Goal: Task Accomplishment & Management: Complete application form

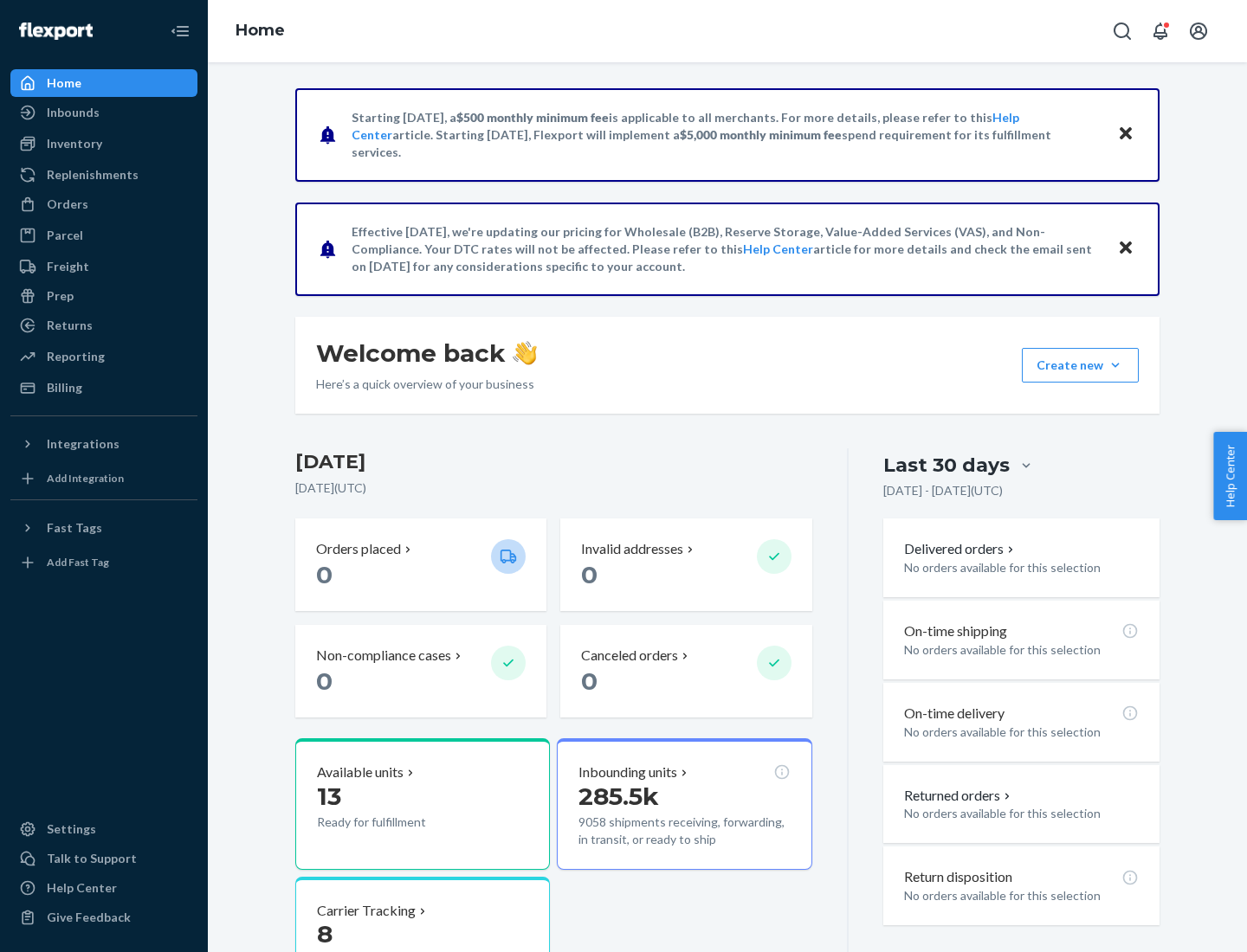
click at [1115, 365] on button "Create new Create new inbound Create new order Create new product" at bounding box center [1079, 365] width 117 height 35
click at [104, 112] on div "Inbounds" at bounding box center [104, 112] width 184 height 24
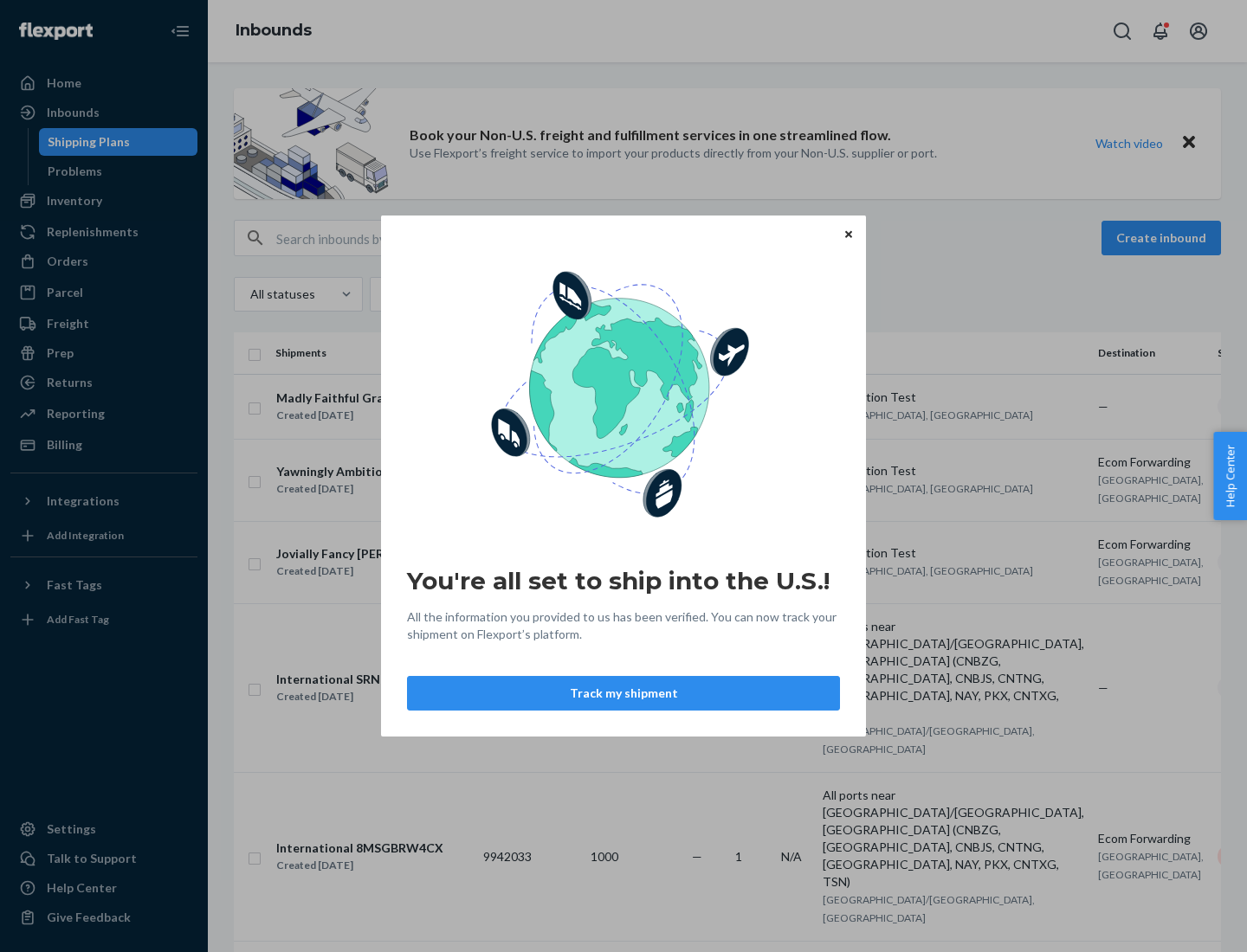
click at [104, 201] on div "You're all set to ship into the U.S.! All the information you provided to us ha…" at bounding box center [623, 476] width 1247 height 952
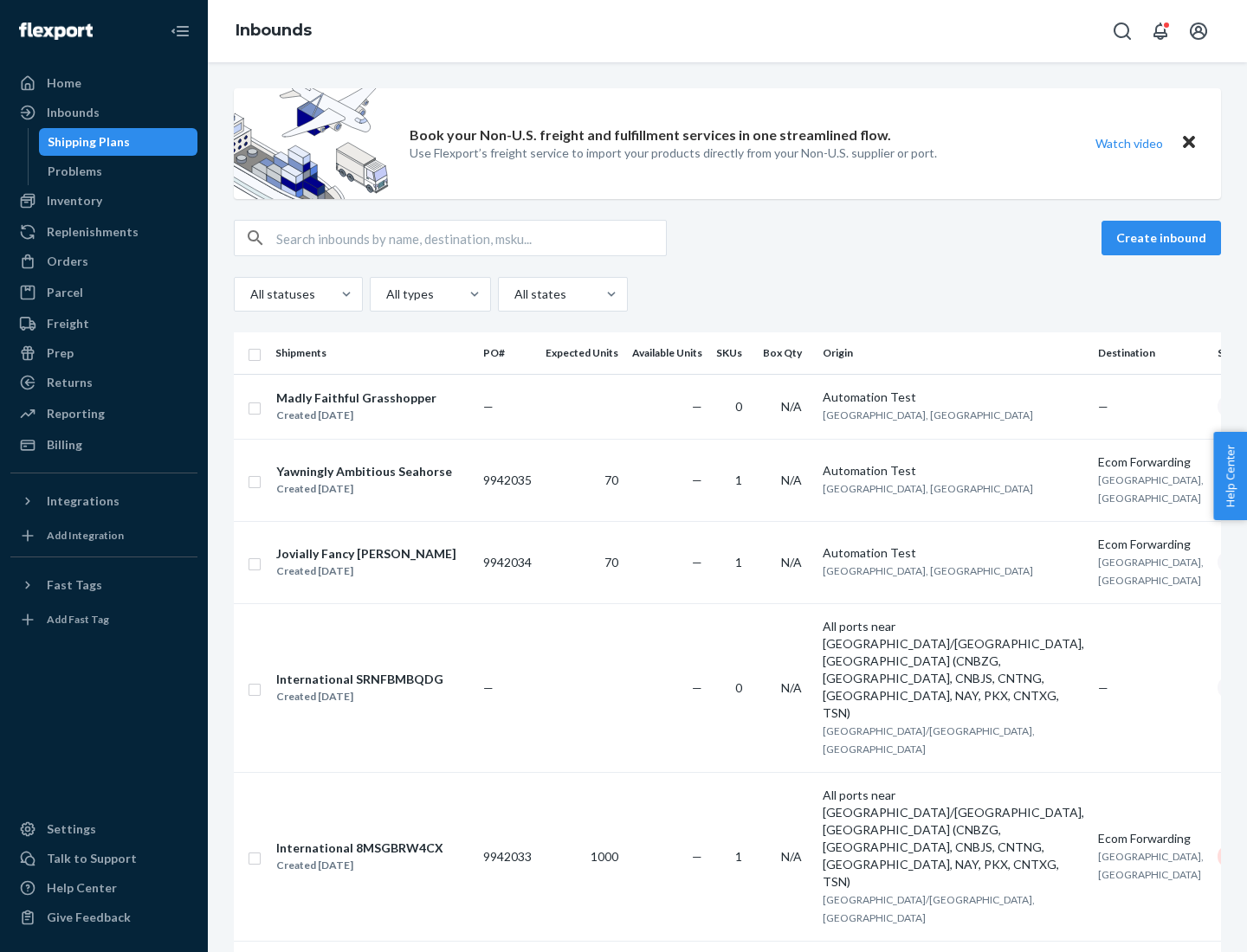
click at [727, 31] on div "Inbounds" at bounding box center [727, 31] width 1039 height 62
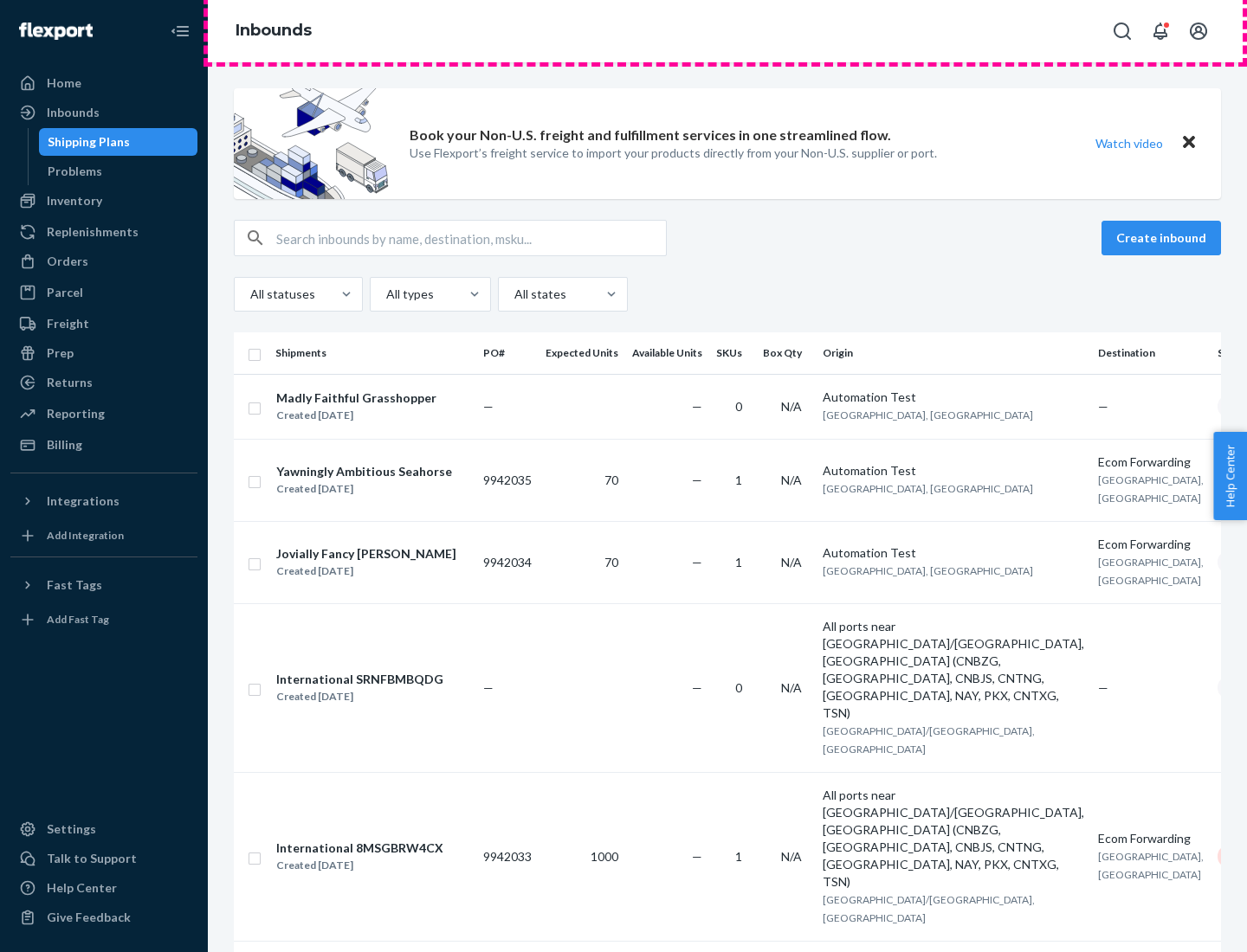
click at [727, 31] on div "Inbounds" at bounding box center [727, 31] width 1039 height 62
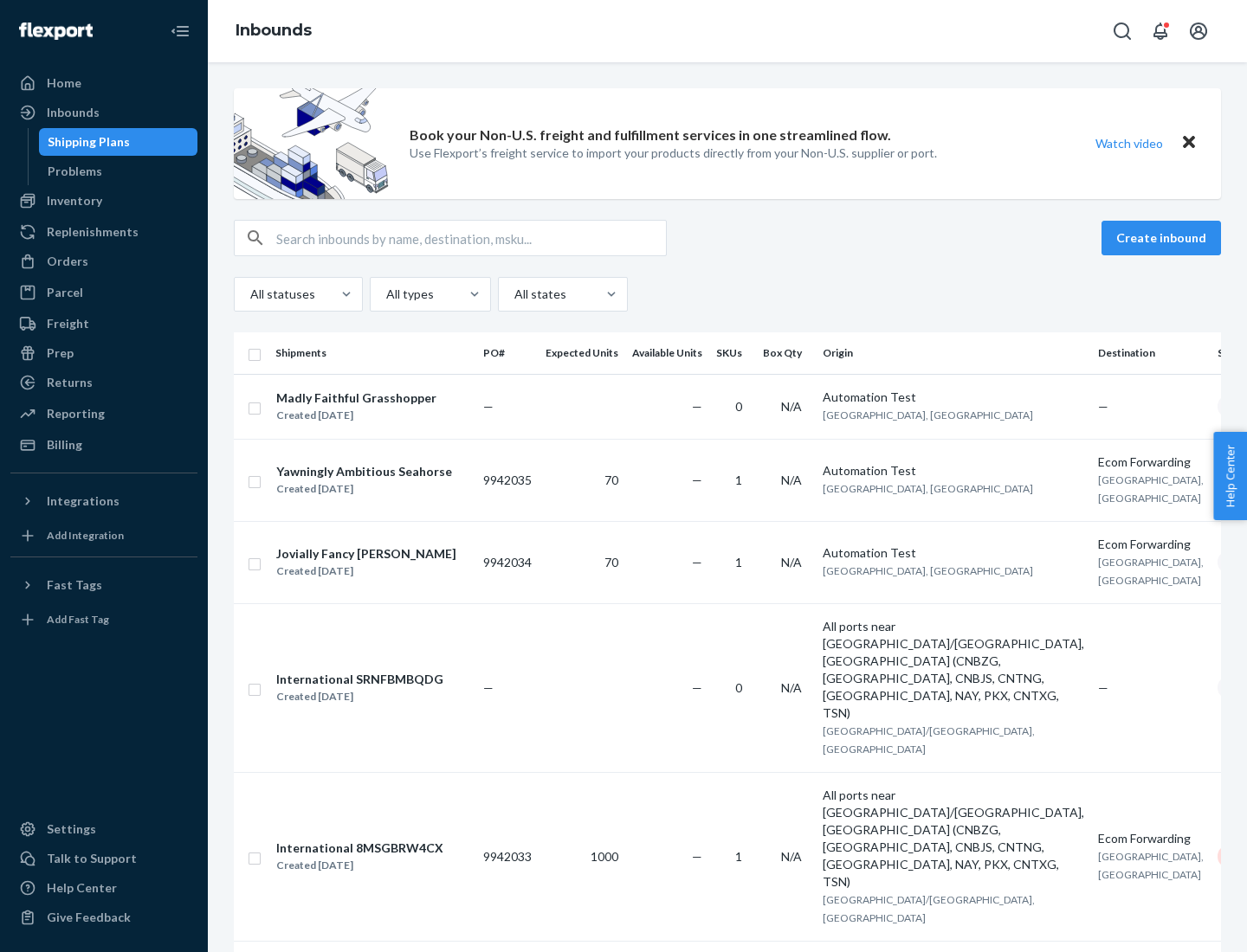
click at [727, 294] on div "All statuses All types All states" at bounding box center [727, 294] width 987 height 35
click at [86, 142] on div "Shipping Plans" at bounding box center [88, 141] width 82 height 17
click at [1164, 238] on button "Create inbound" at bounding box center [1161, 237] width 120 height 35
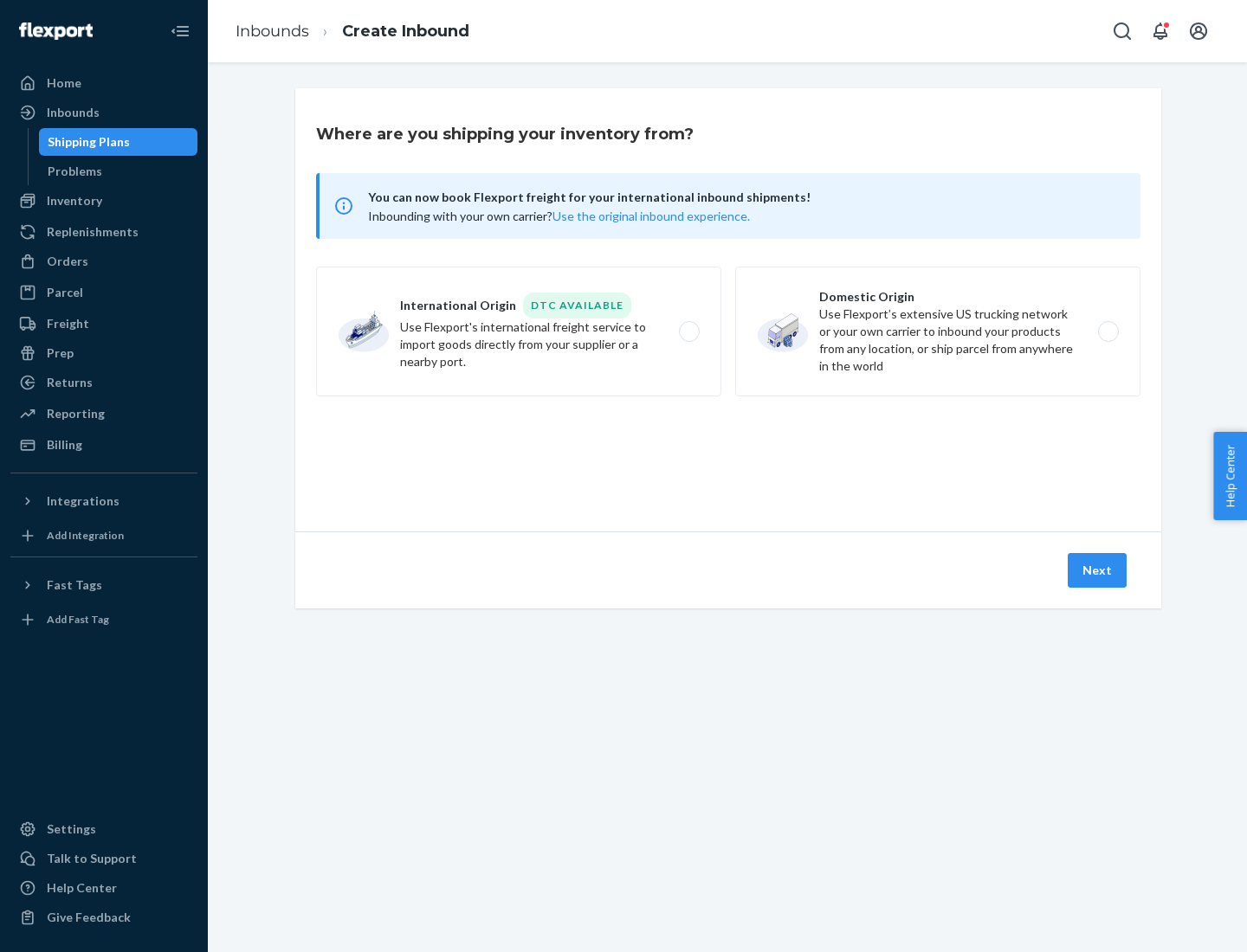
click at [519, 331] on label "International Origin DTC Available Use Flexport's international freight service…" at bounding box center [519, 331] width 405 height 129
click at [688, 331] on input "International Origin DTC Available Use Flexport's international freight service…" at bounding box center [694, 332] width 12 height 12
radio input "true"
click at [728, 452] on icon at bounding box center [728, 452] width 48 height 48
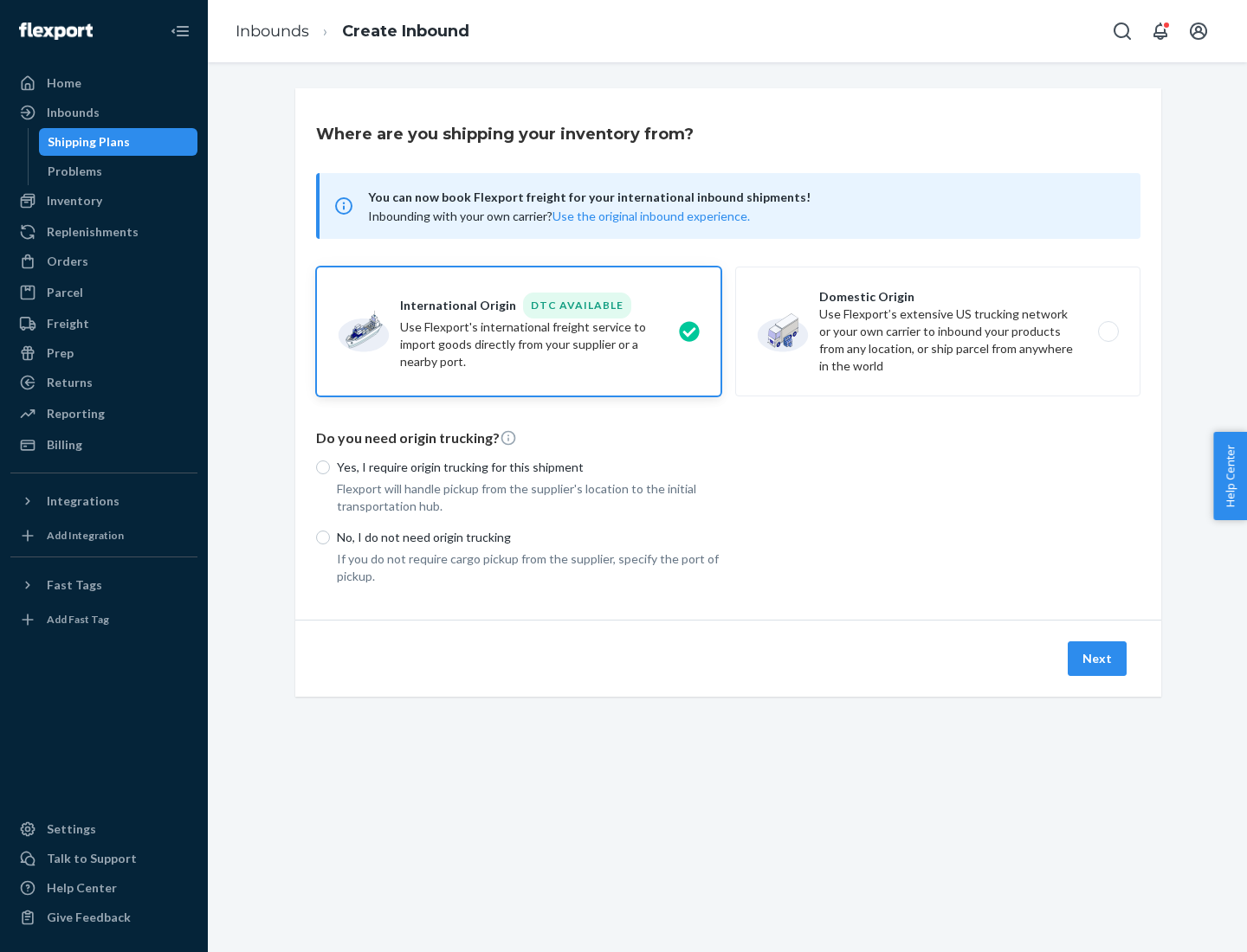
click at [529, 467] on p "Yes, I require origin trucking for this shipment" at bounding box center [528, 467] width 385 height 17
click at [330, 467] on input "Yes, I require origin trucking for this shipment" at bounding box center [323, 468] width 14 height 14
radio input "true"
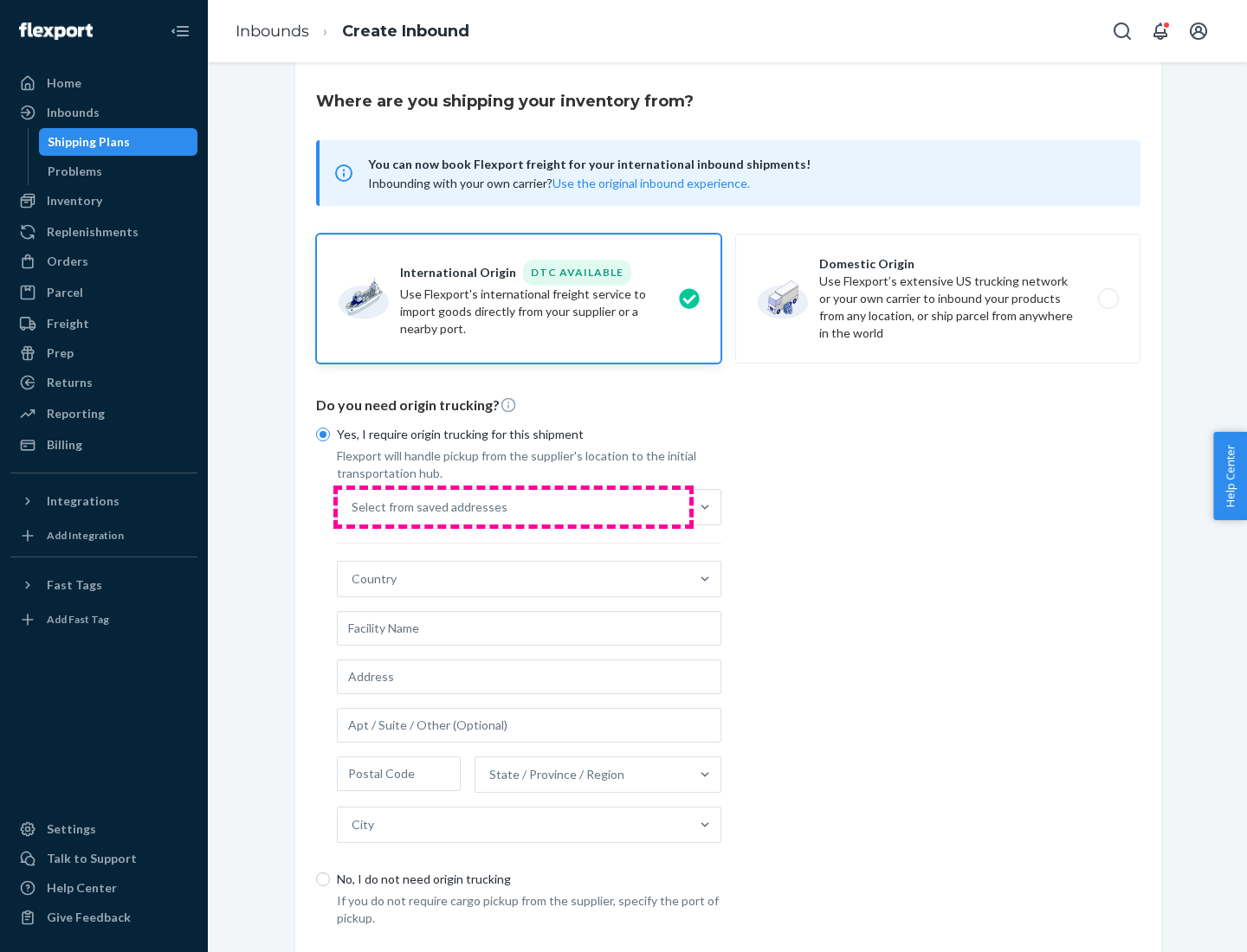
click at [513, 506] on div "Select from saved addresses" at bounding box center [513, 507] width 352 height 35
click at [353, 506] on input "Select from saved addresses" at bounding box center [353, 507] width 2 height 17
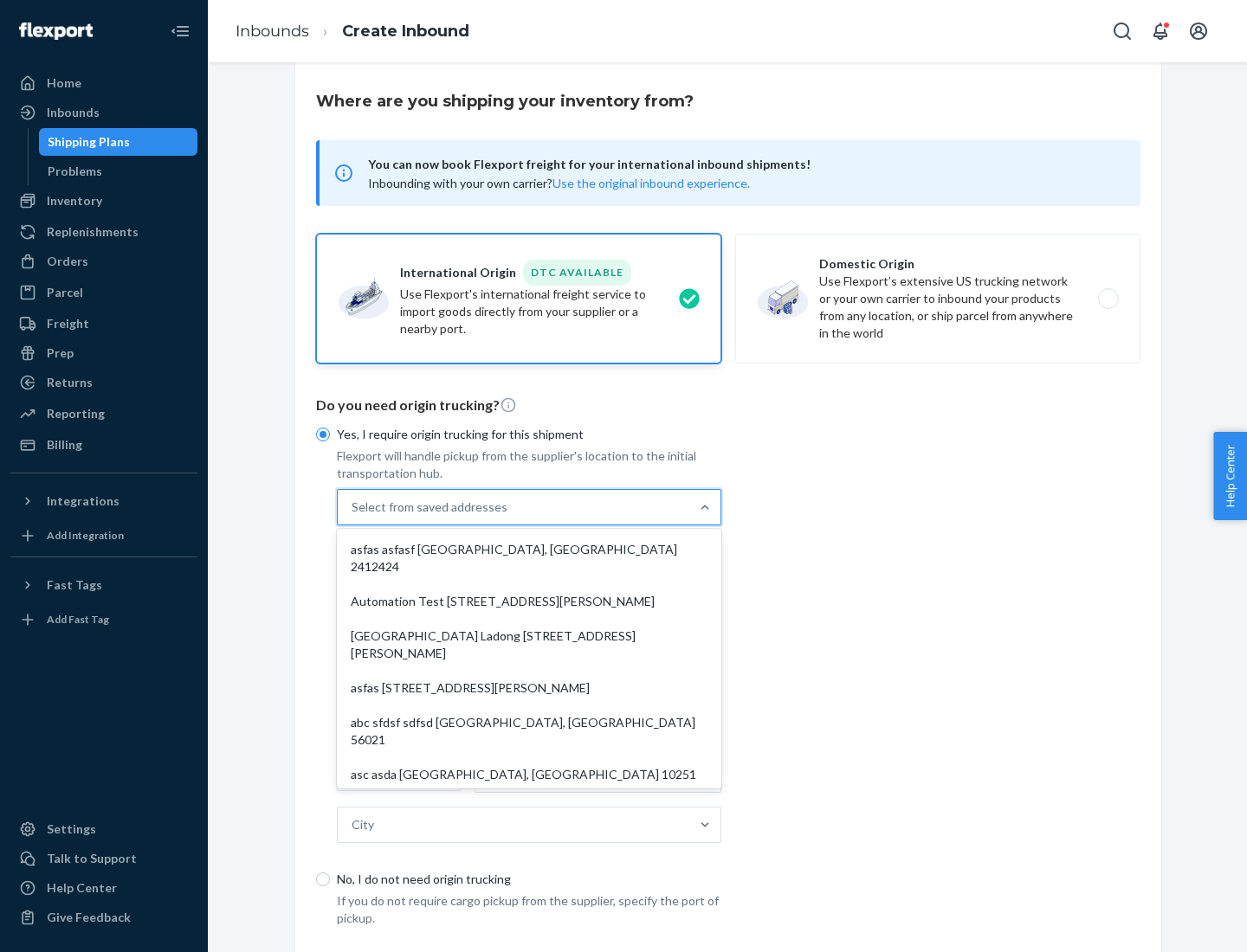
scroll to position [75, 0]
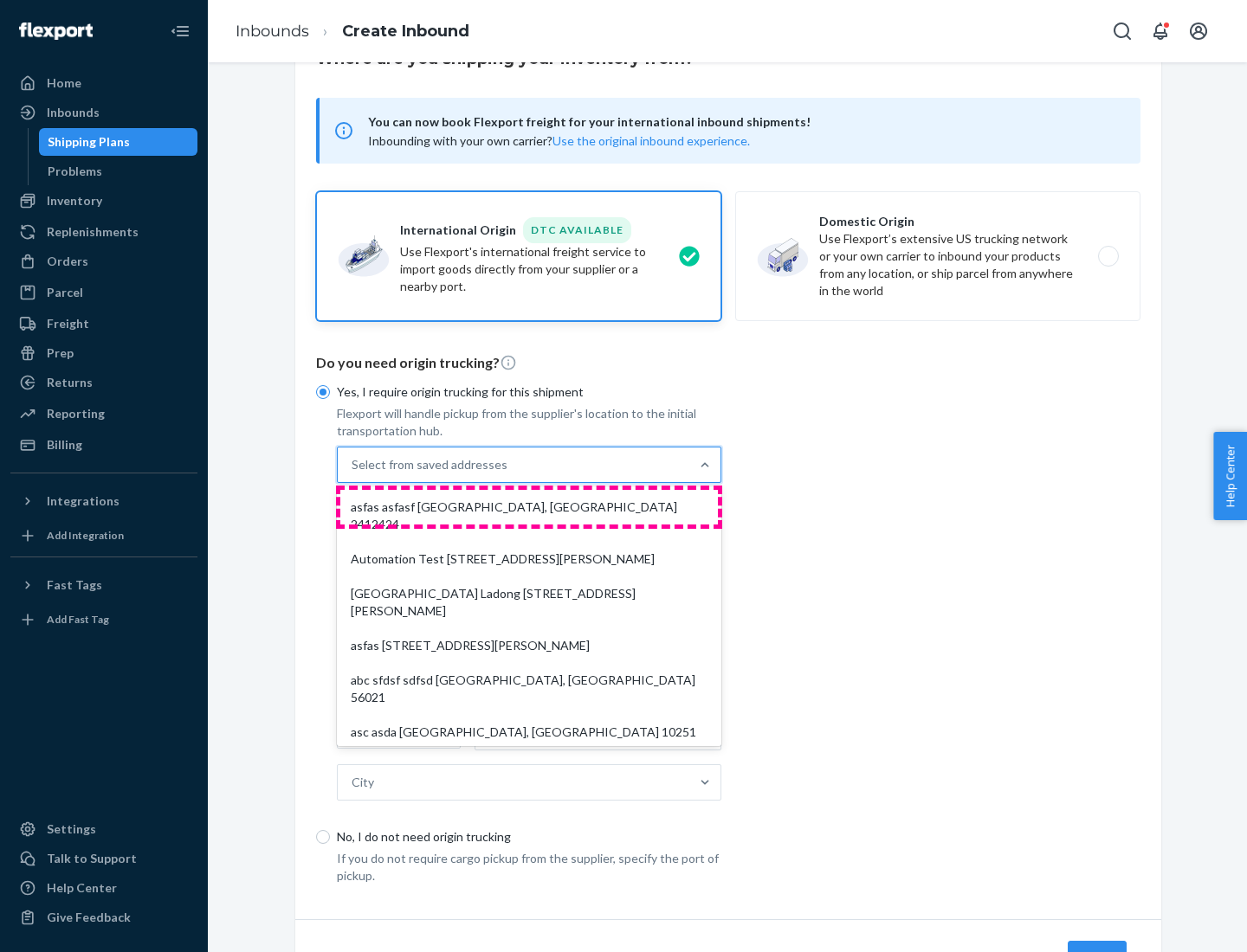
click at [529, 506] on div "asfas asfasf [GEOGRAPHIC_DATA], [GEOGRAPHIC_DATA] 2412424" at bounding box center [528, 516] width 378 height 52
click at [353, 474] on input "option asfas asfasf [GEOGRAPHIC_DATA], [GEOGRAPHIC_DATA] 2412424 focused, 1 of …" at bounding box center [353, 464] width 2 height 17
type input "asfas"
type input "asfasf"
type input "2412424"
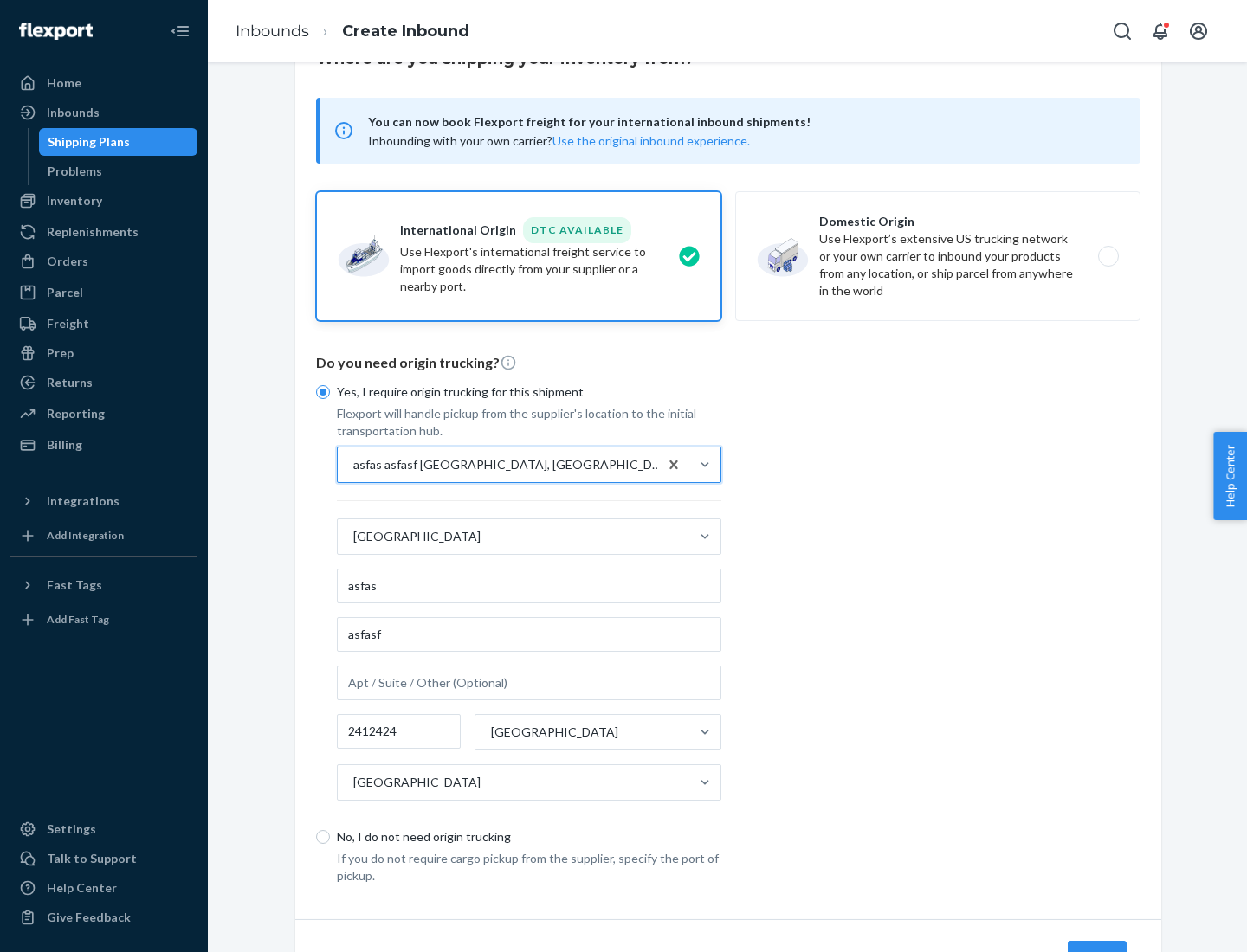
scroll to position [161, 0]
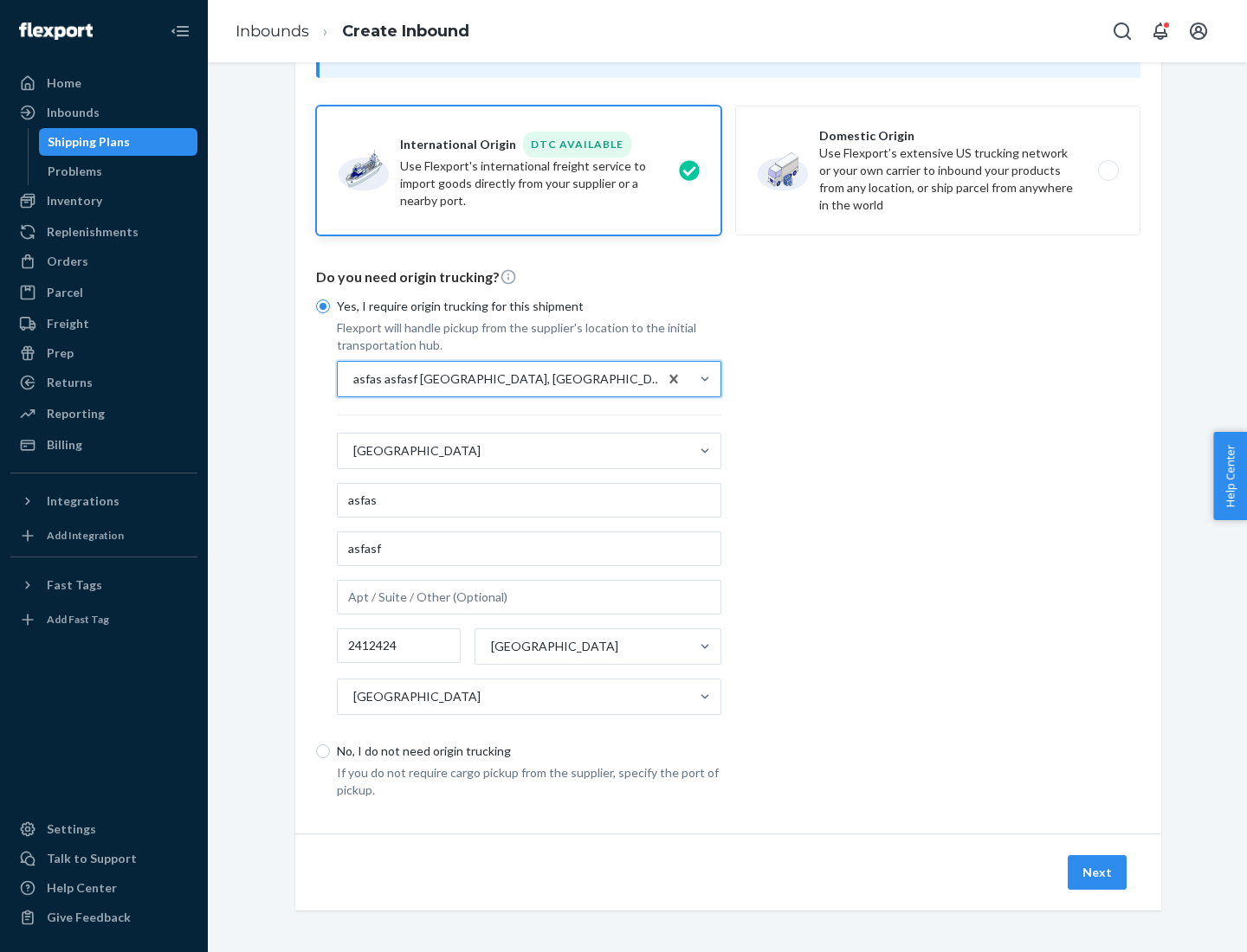
click at [1098, 872] on button "Next" at bounding box center [1097, 872] width 59 height 35
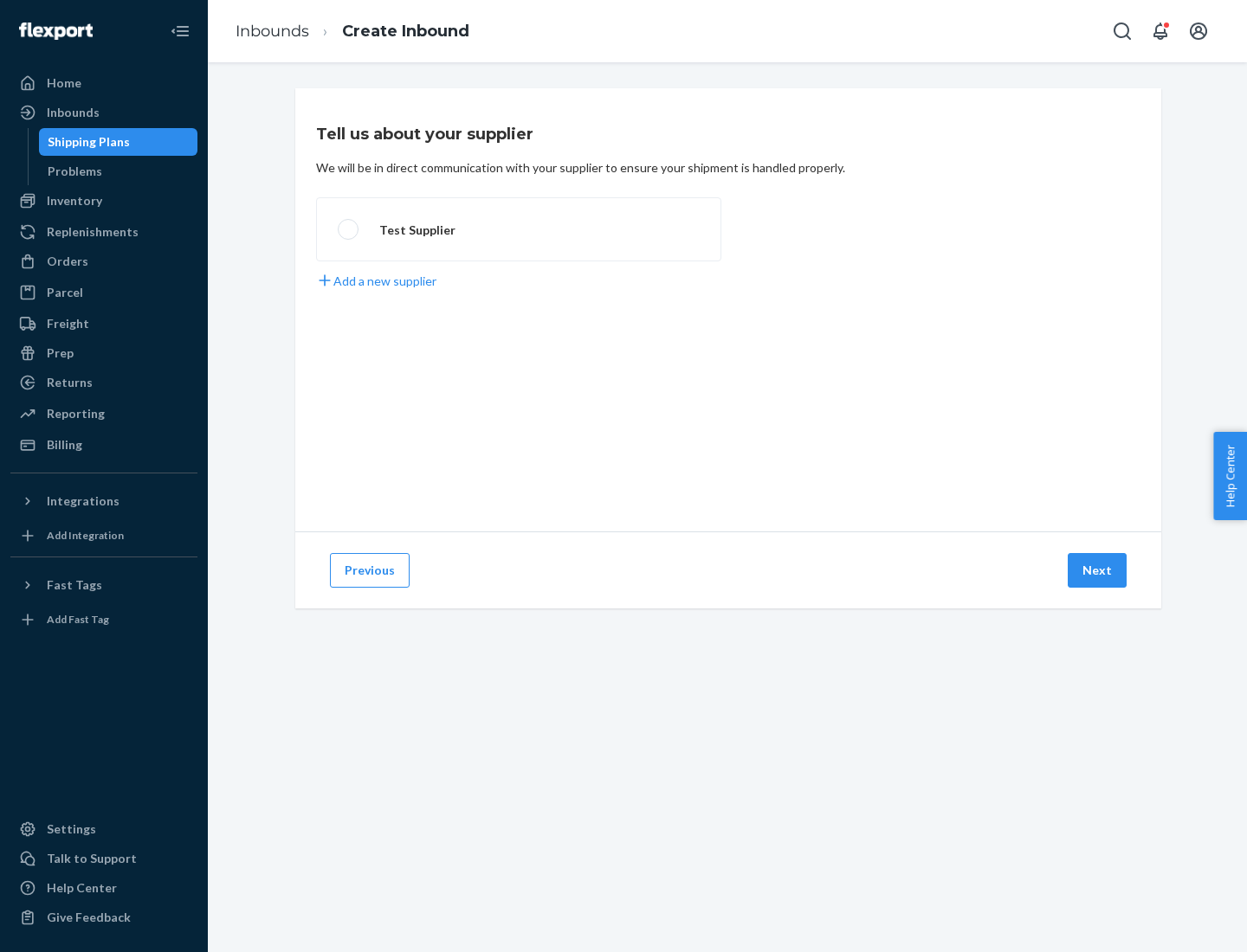
click at [519, 229] on label "Test Supplier" at bounding box center [519, 229] width 405 height 64
click at [349, 229] on input "Test Supplier" at bounding box center [343, 229] width 12 height 12
radio input "true"
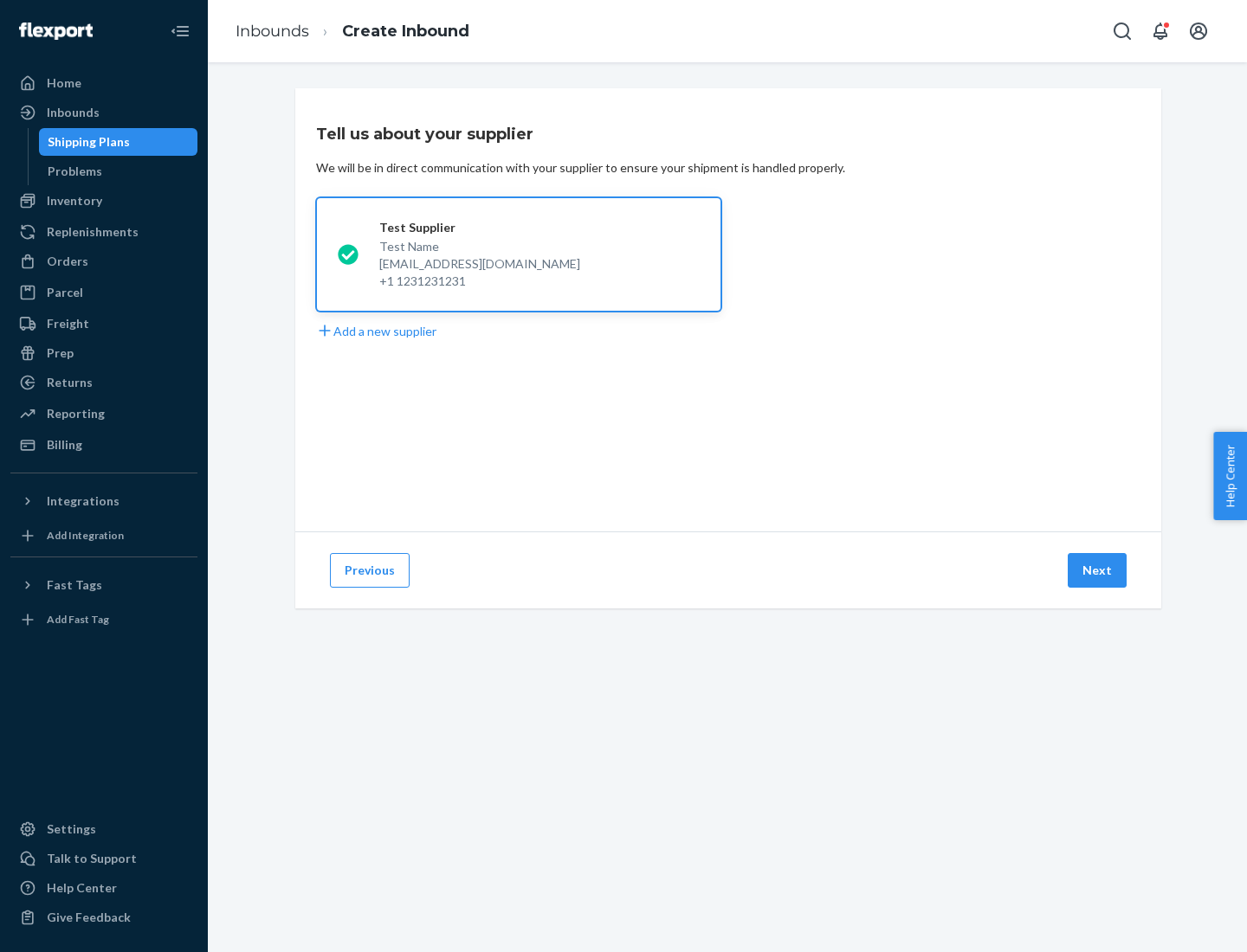
click at [1098, 570] on button "Next" at bounding box center [1097, 570] width 59 height 35
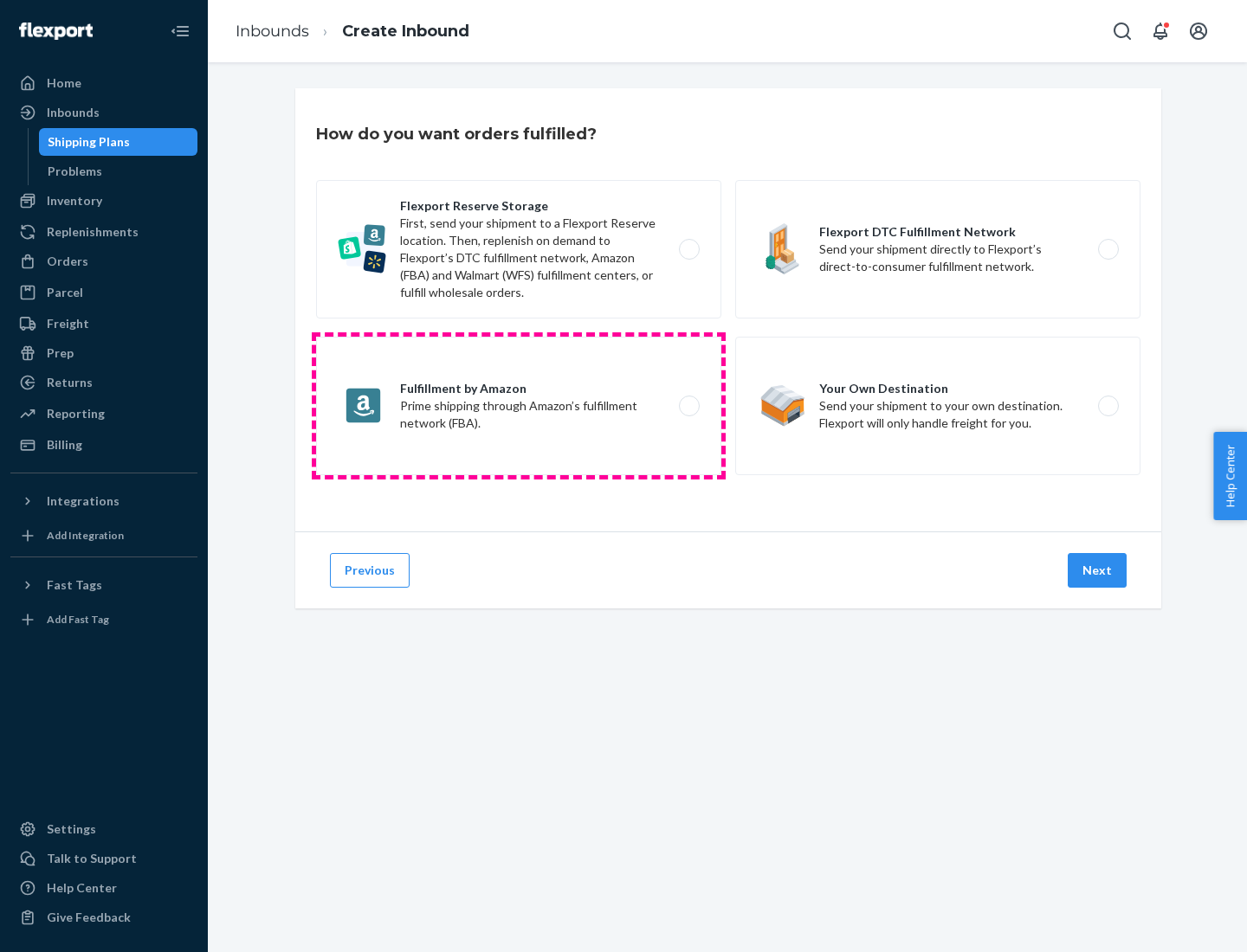
click at [519, 406] on label "Fulfillment by Amazon Prime shipping through Amazon’s fulfillment network (FBA)." at bounding box center [519, 405] width 405 height 138
click at [688, 406] on input "Fulfillment by Amazon Prime shipping through Amazon’s fulfillment network (FBA)." at bounding box center [694, 406] width 12 height 12
radio input "true"
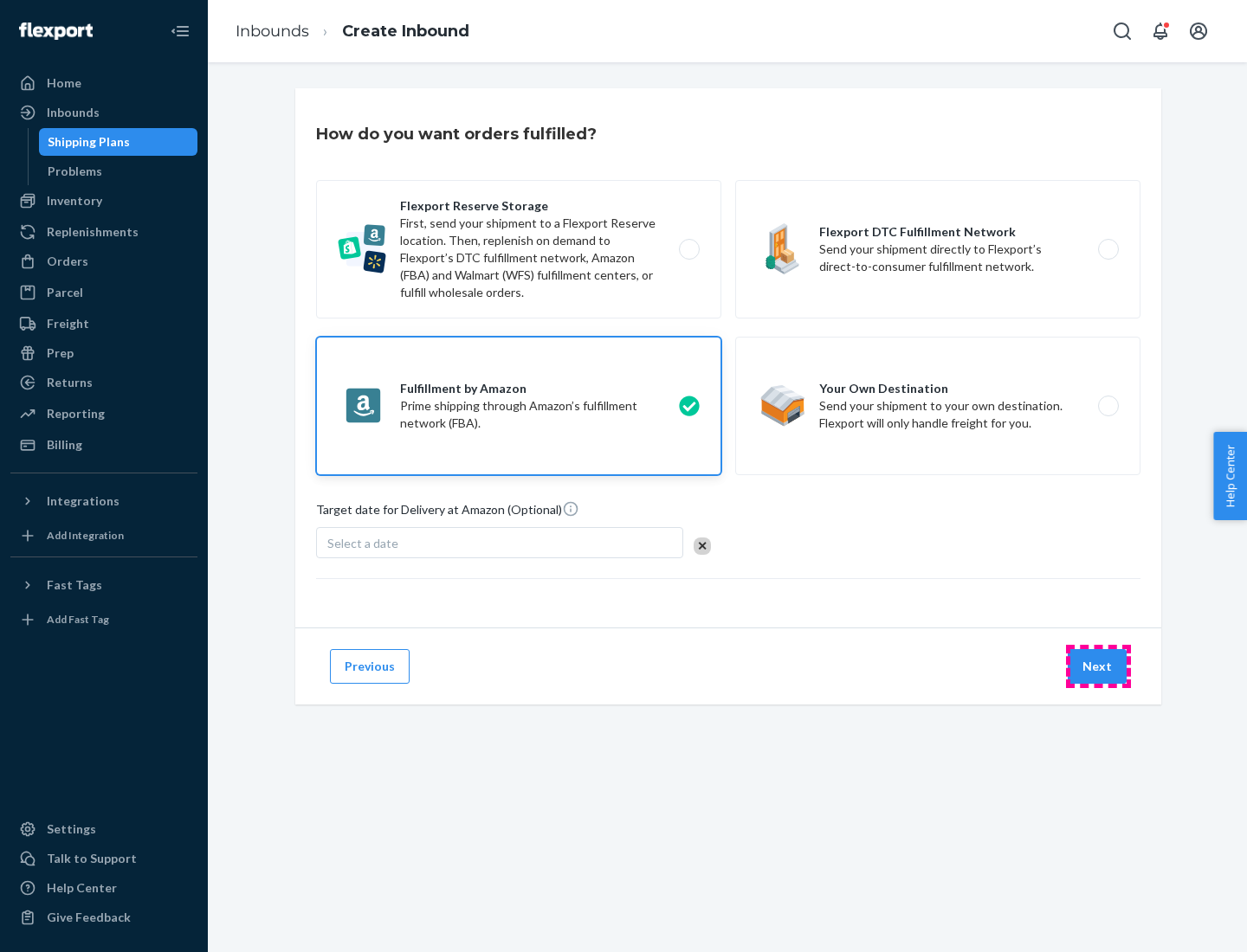
click at [1098, 666] on button "Next" at bounding box center [1097, 666] width 59 height 35
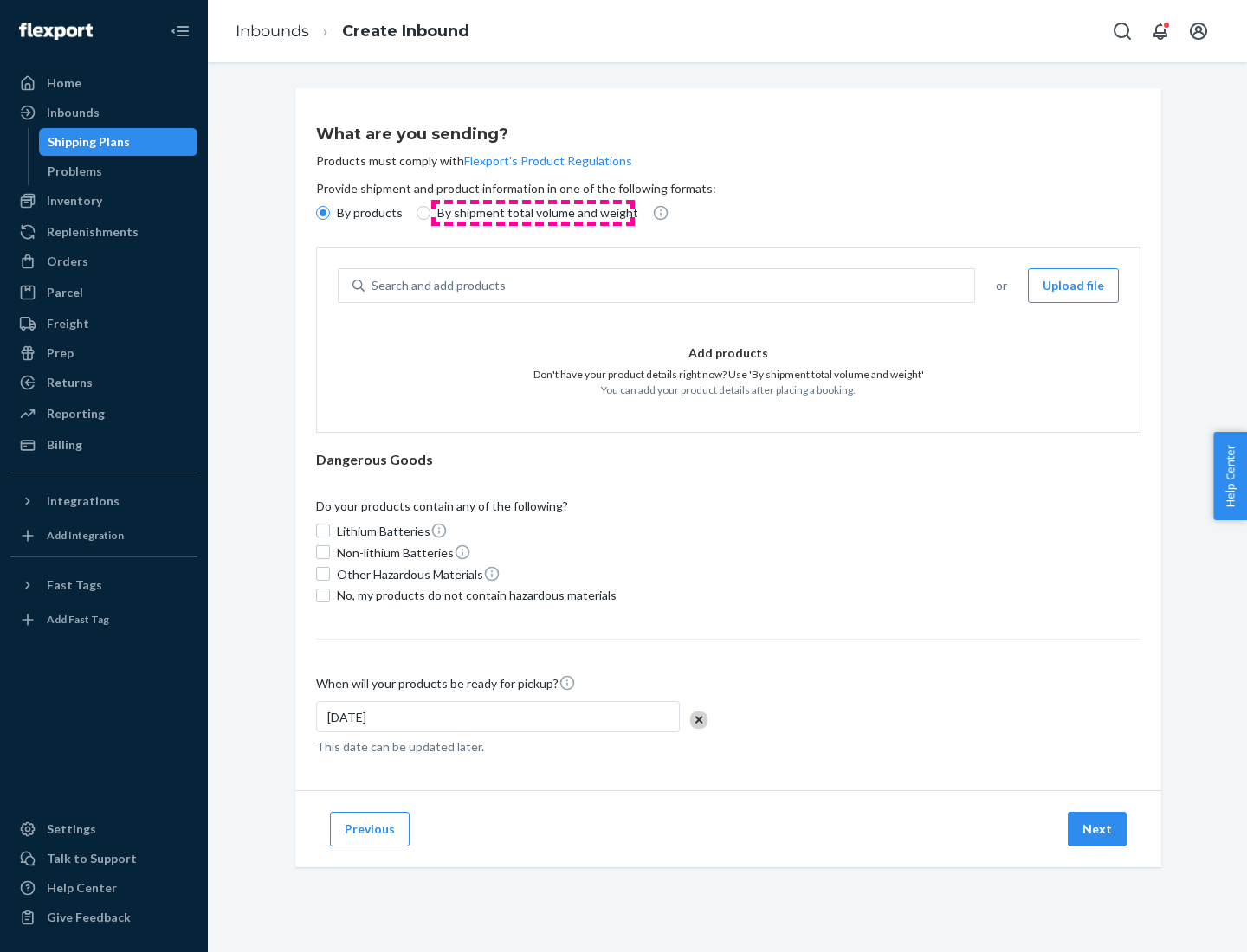
click at [532, 213] on p "By shipment total volume and weight" at bounding box center [537, 212] width 201 height 17
click at [430, 213] on input "By shipment total volume and weight" at bounding box center [424, 213] width 14 height 14
radio input "true"
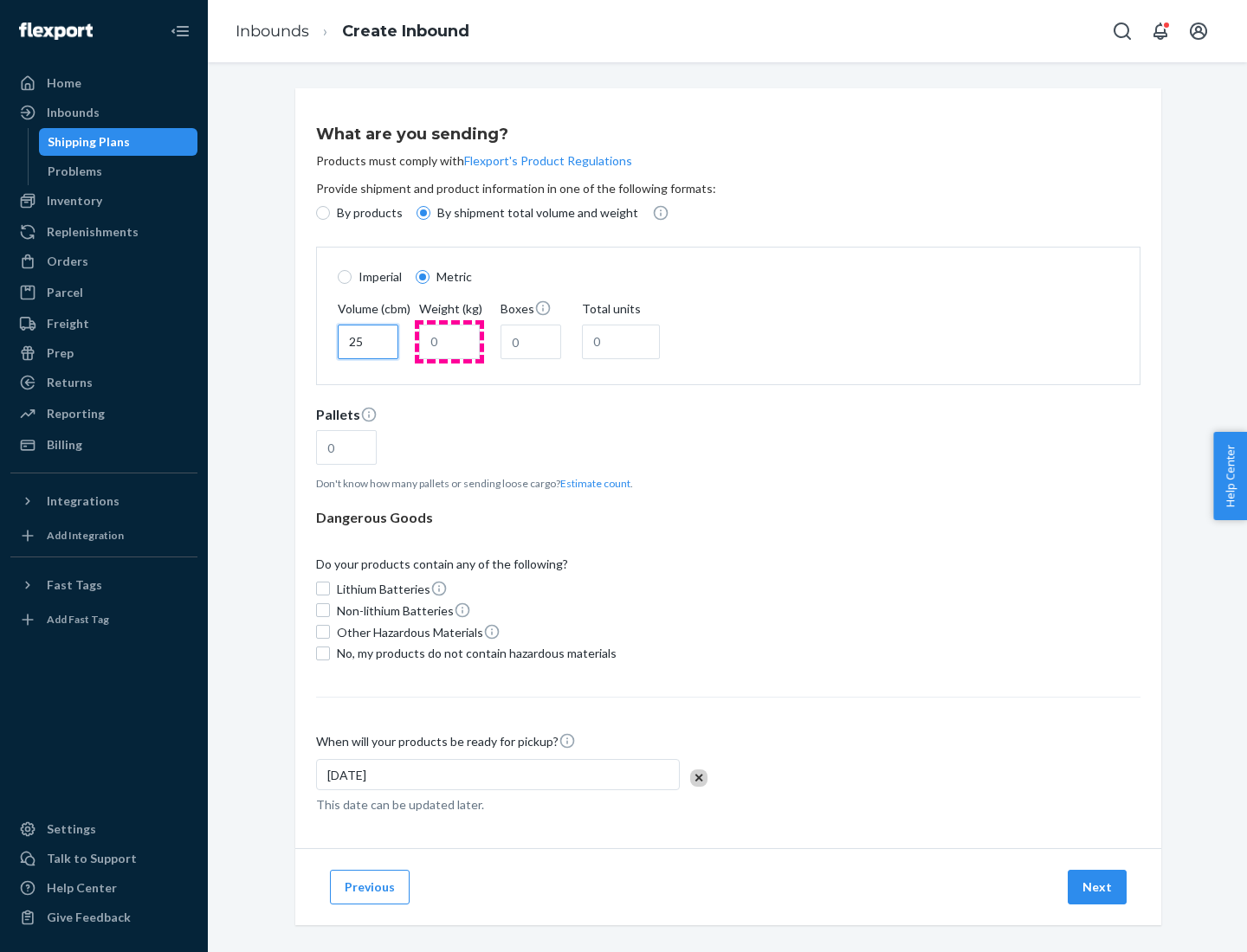
type input "25"
type input "100"
type input "50"
type input "500"
click at [591, 483] on button "Estimate count" at bounding box center [595, 483] width 71 height 14
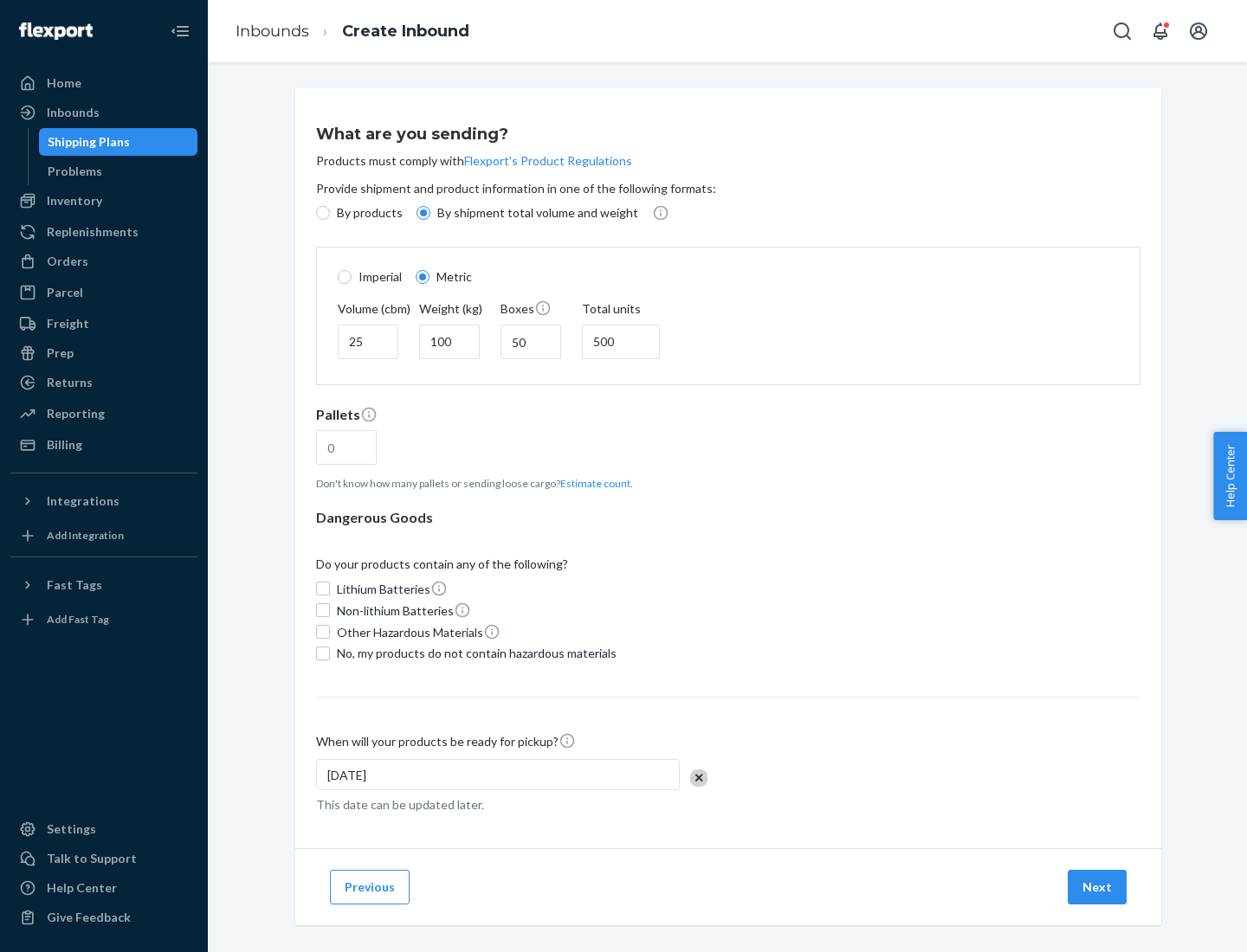
type input "16"
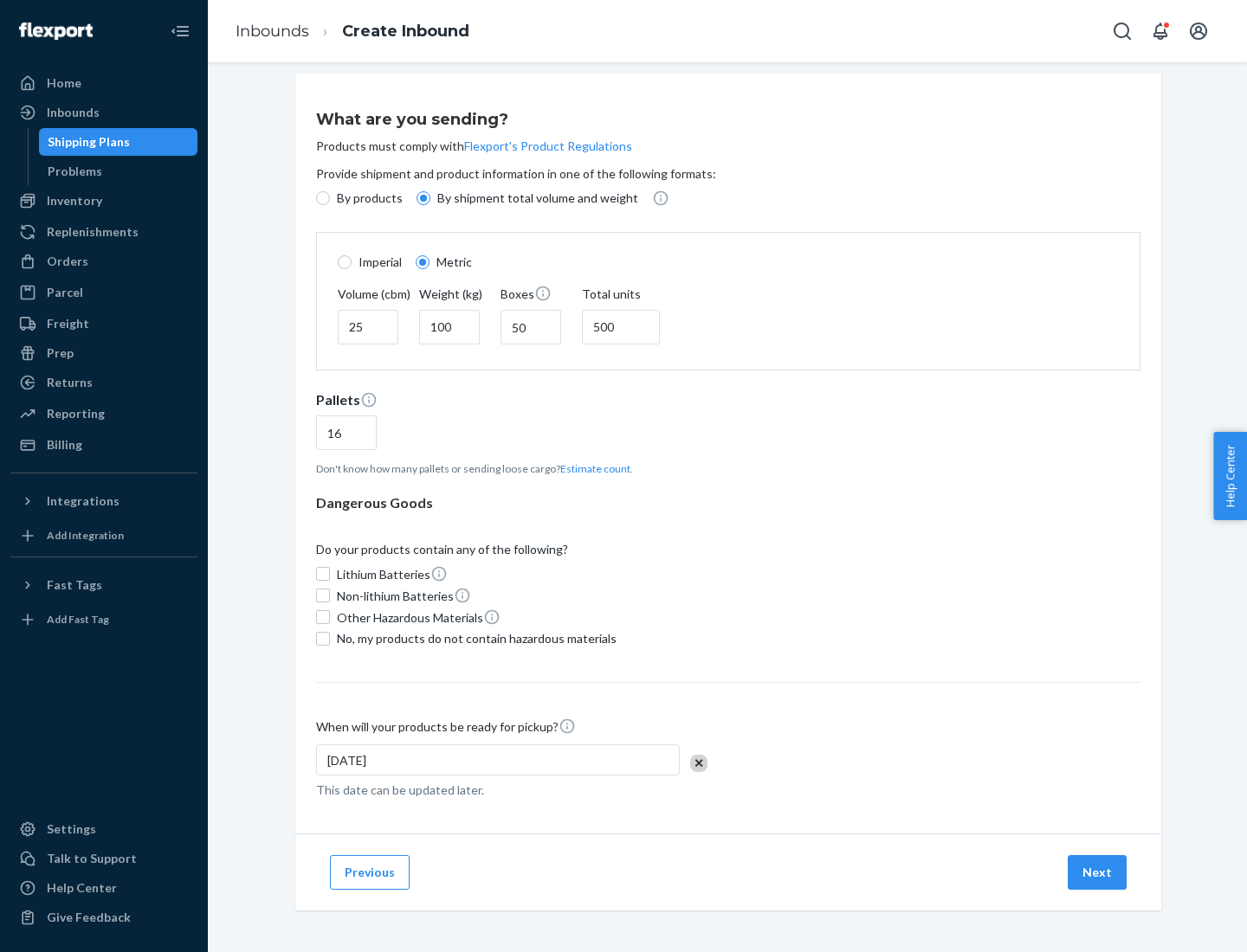
click at [474, 638] on span "No, my products do not contain hazardous materials" at bounding box center [476, 638] width 279 height 17
click at [330, 638] on input "No, my products do not contain hazardous materials" at bounding box center [323, 639] width 14 height 14
checkbox input "true"
click at [1098, 872] on button "Next" at bounding box center [1097, 872] width 59 height 35
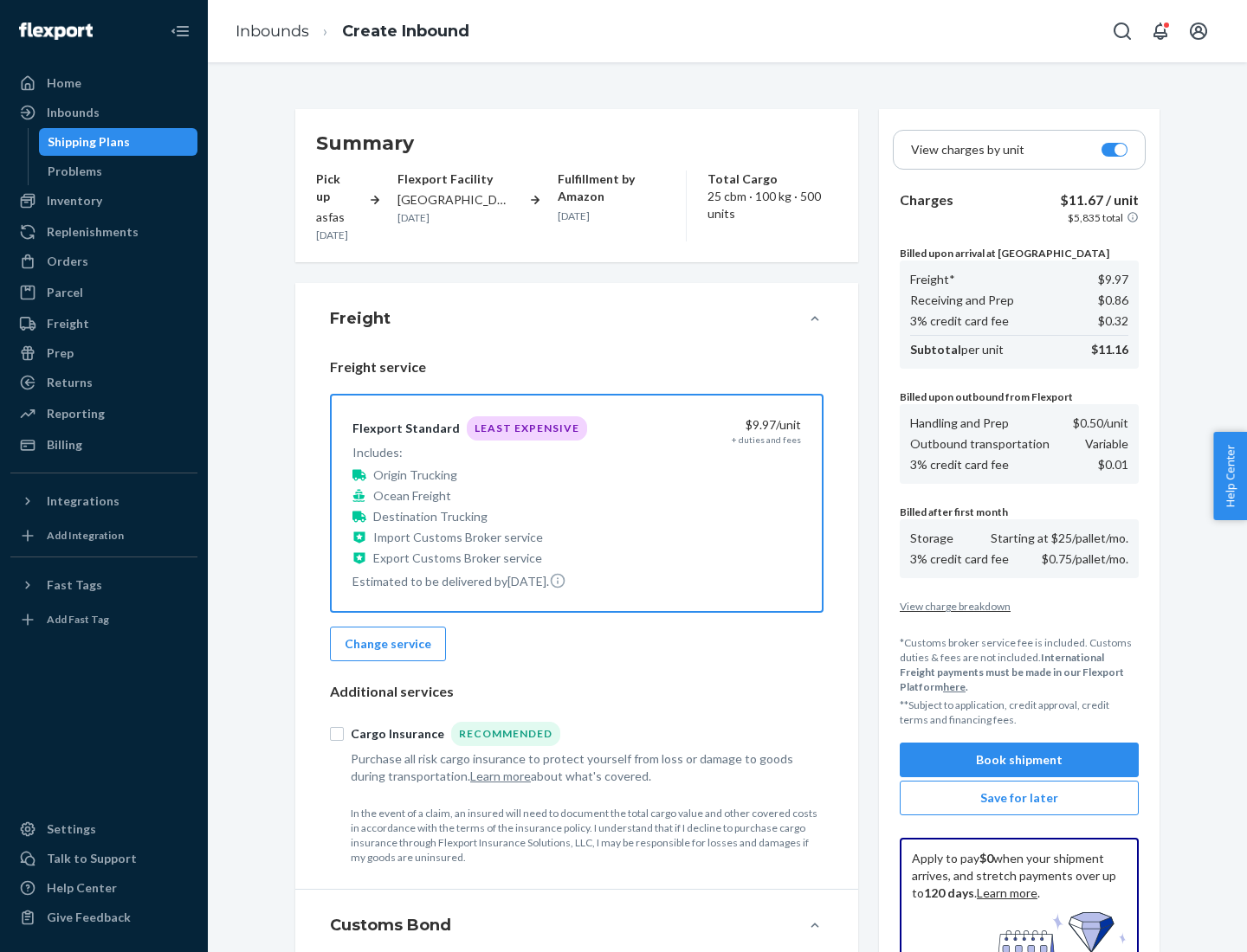
scroll to position [252, 0]
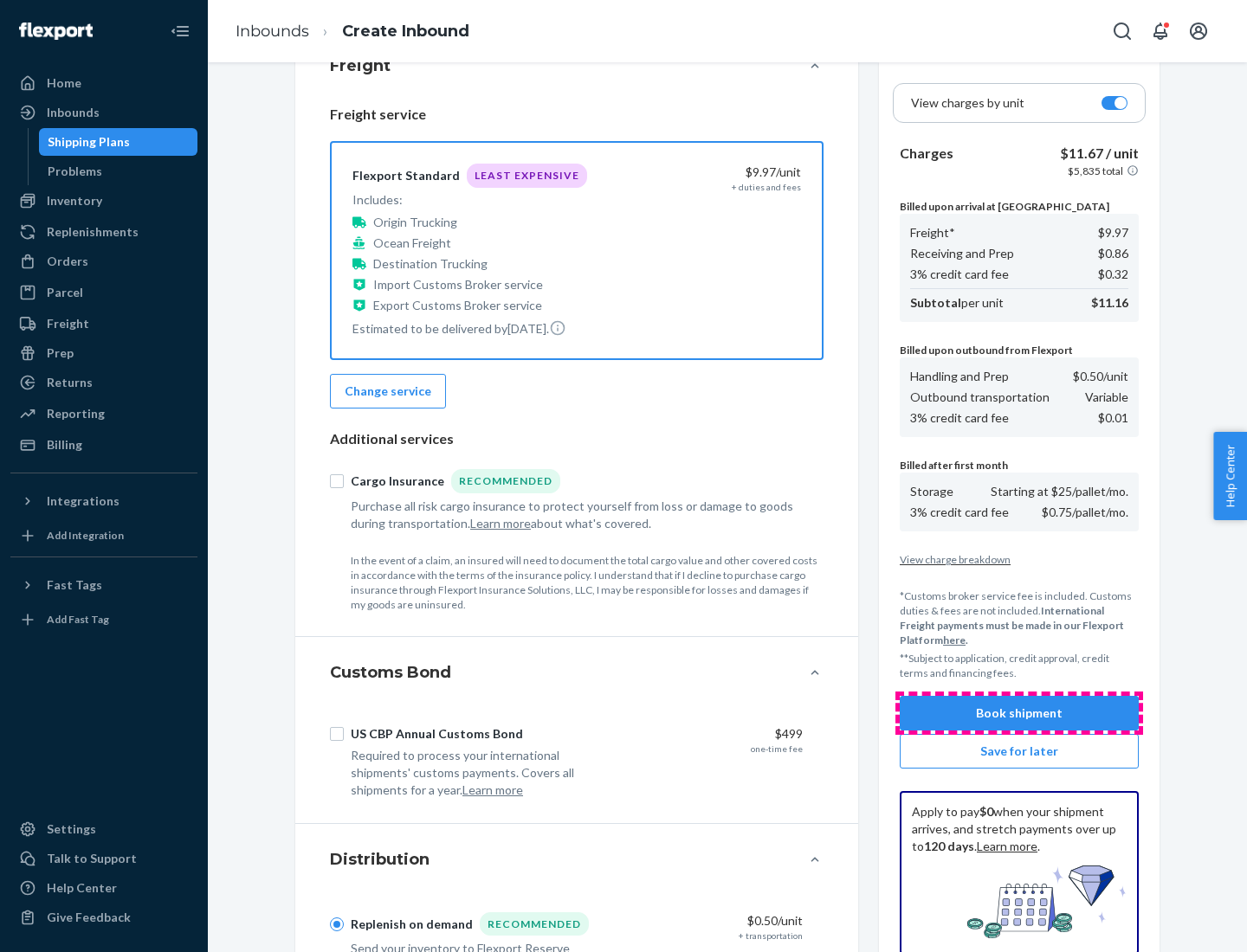
click at [1019, 713] on button "Book shipment" at bounding box center [1019, 713] width 239 height 35
